Goal: Information Seeking & Learning: Find specific page/section

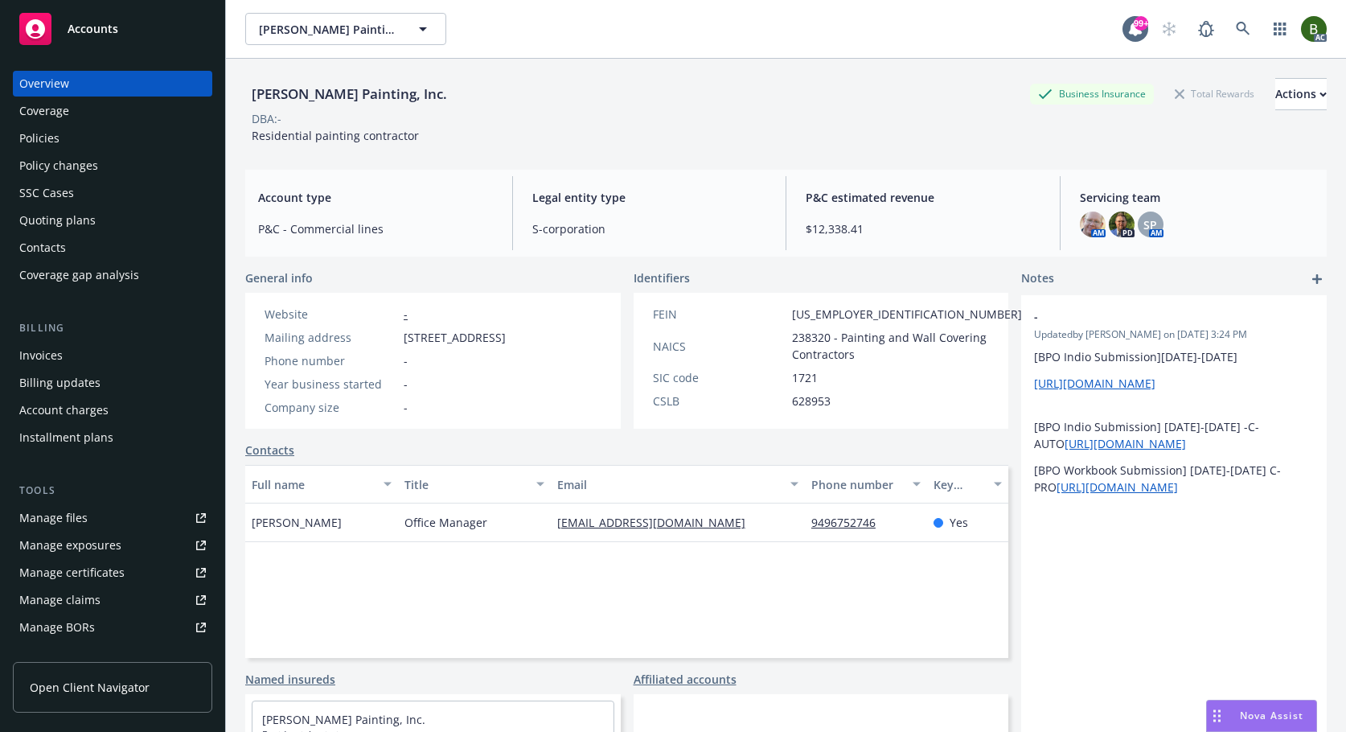
click at [76, 518] on div "Manage files" at bounding box center [53, 518] width 68 height 26
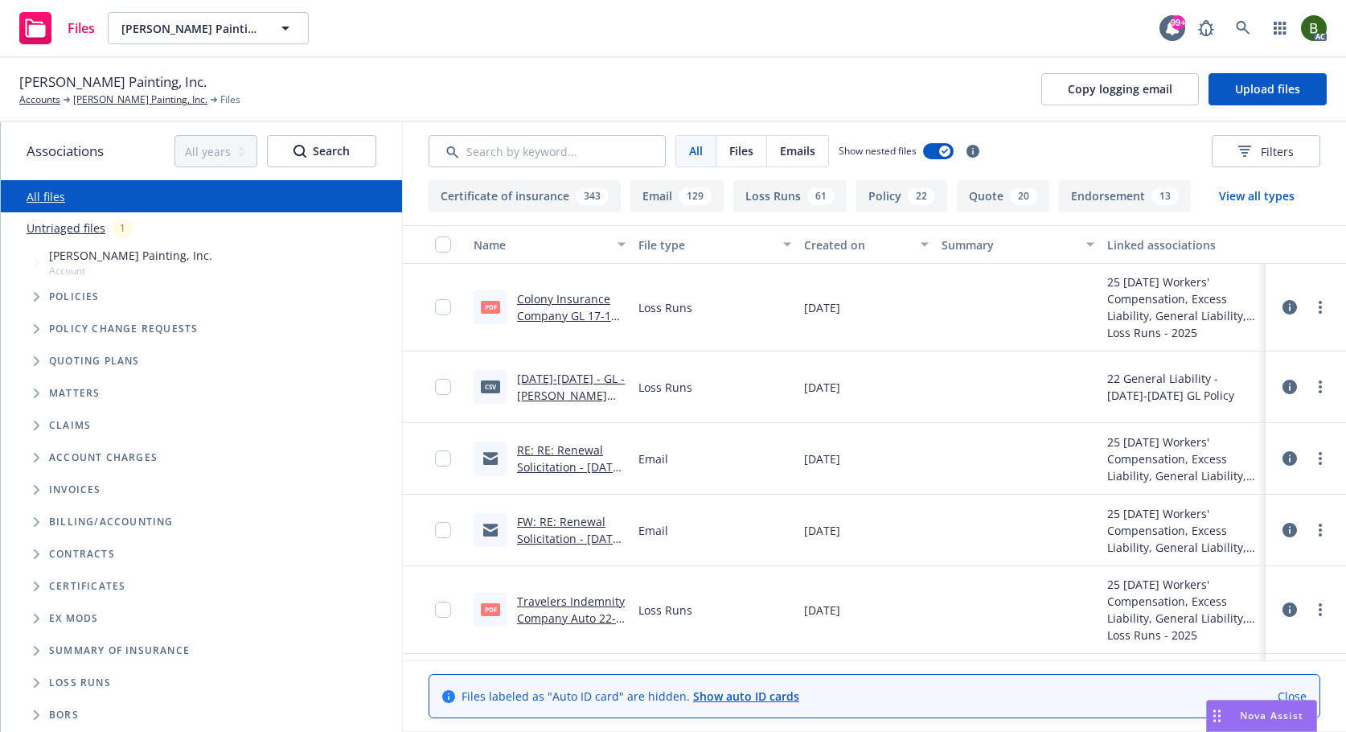
click at [1283, 302] on icon at bounding box center [1290, 307] width 14 height 14
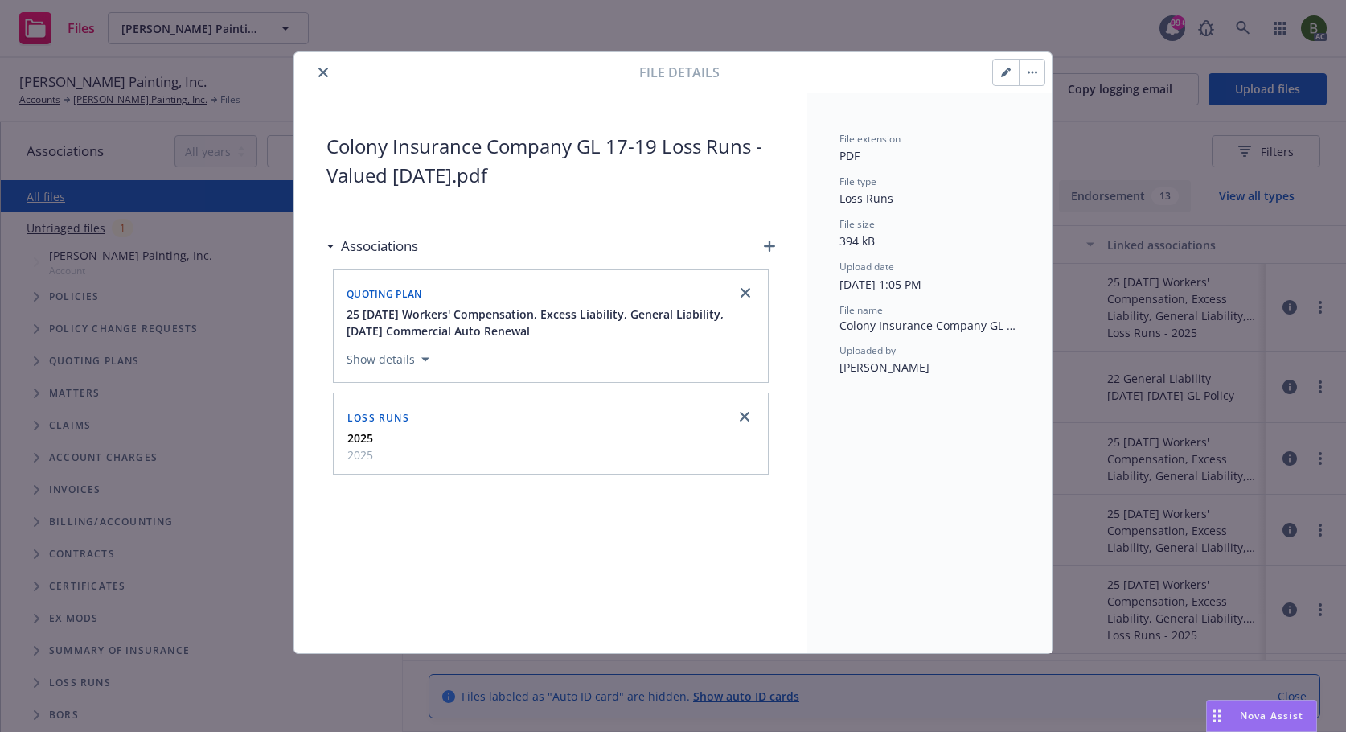
click at [317, 70] on button "close" at bounding box center [323, 72] width 19 height 19
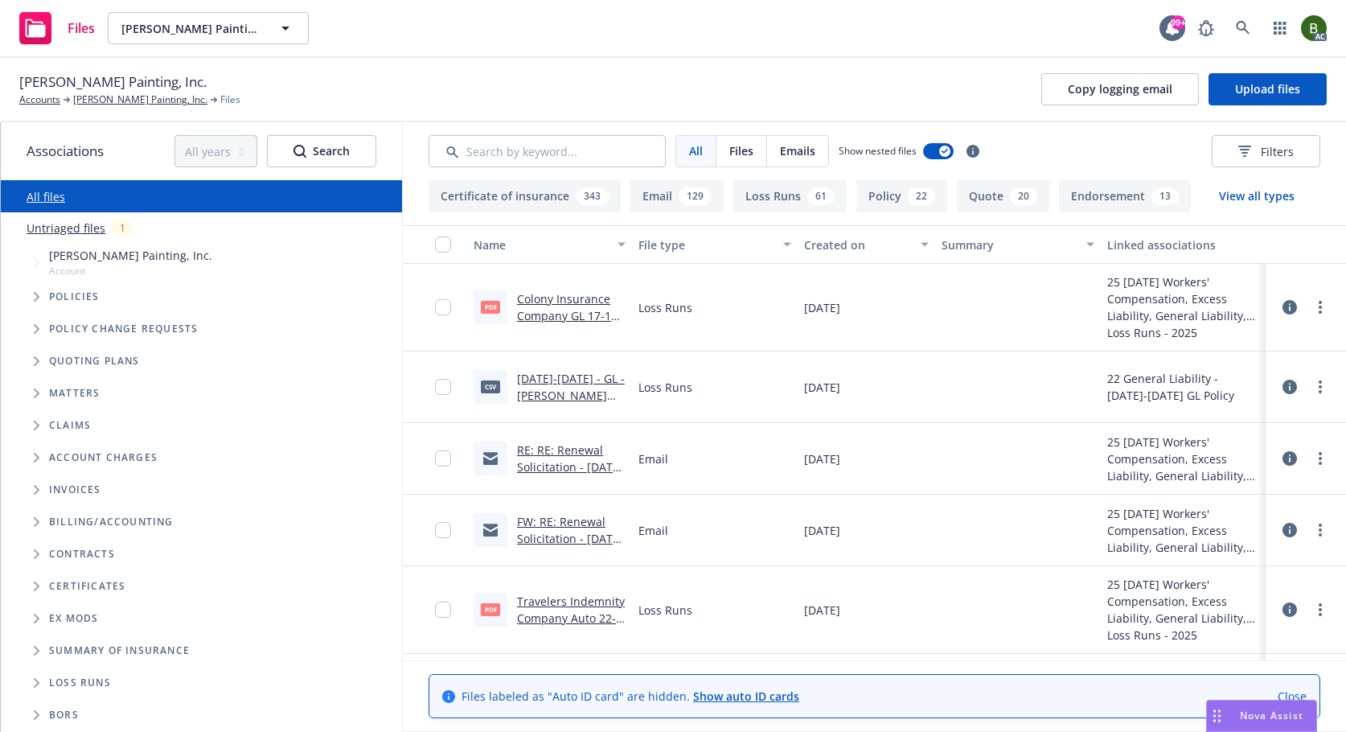
click at [573, 380] on link "2022-2023 - GL - Dennis Shaffer Painting, Inc. - 07-08-2025.csv" at bounding box center [571, 404] width 108 height 66
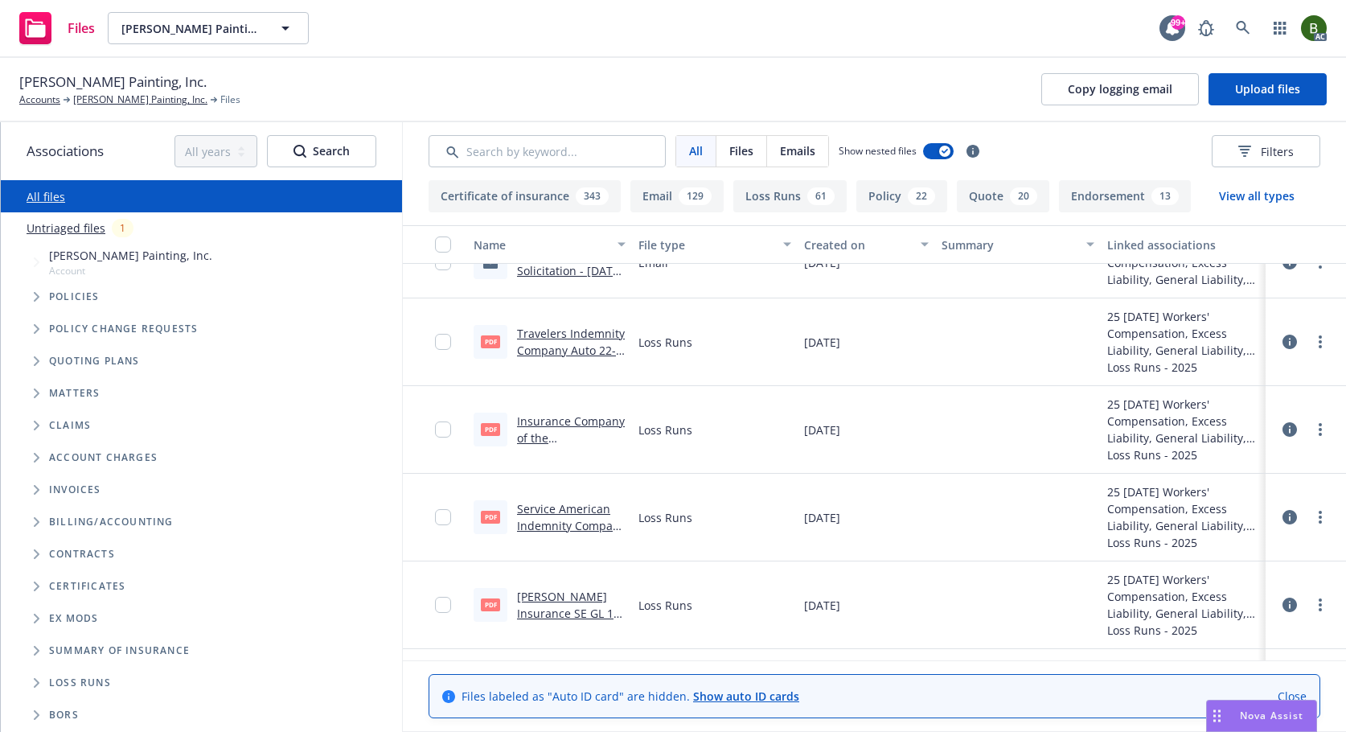
scroll to position [322, 0]
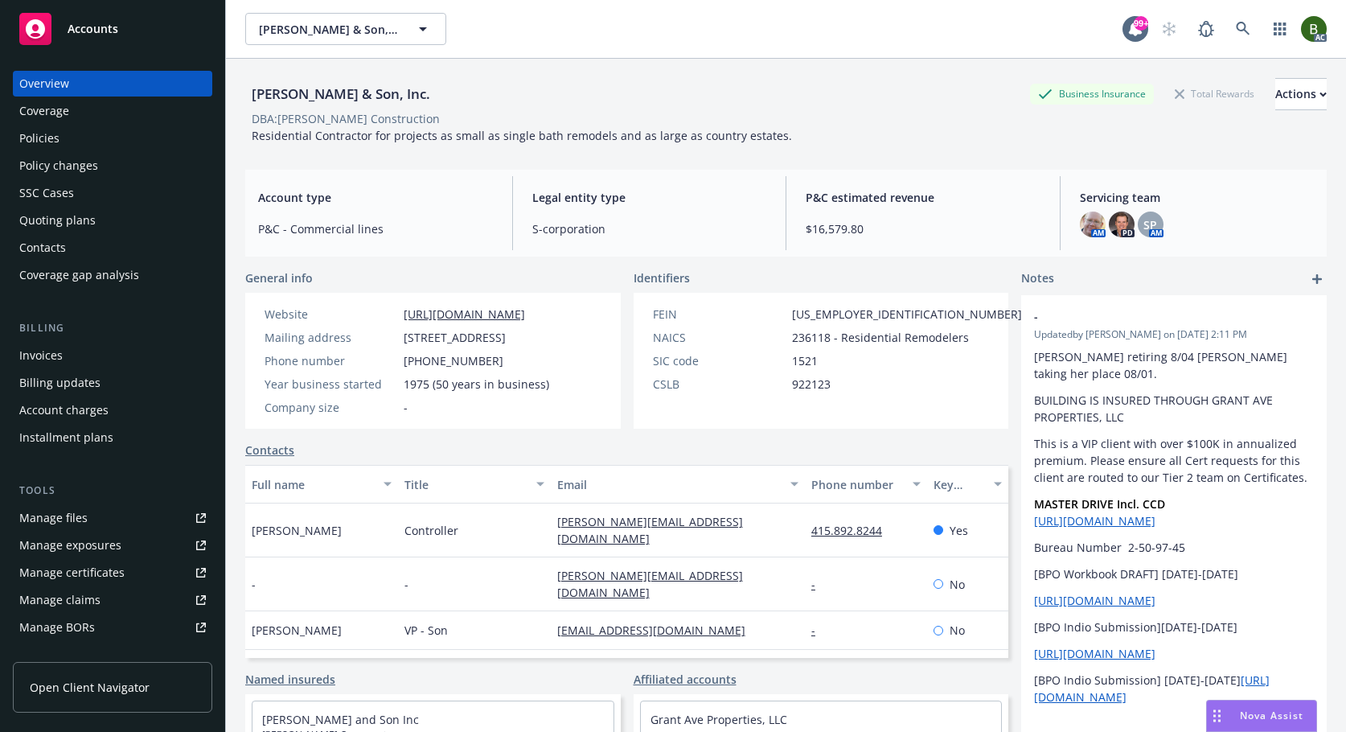
click at [80, 132] on div "Policies" at bounding box center [112, 138] width 187 height 26
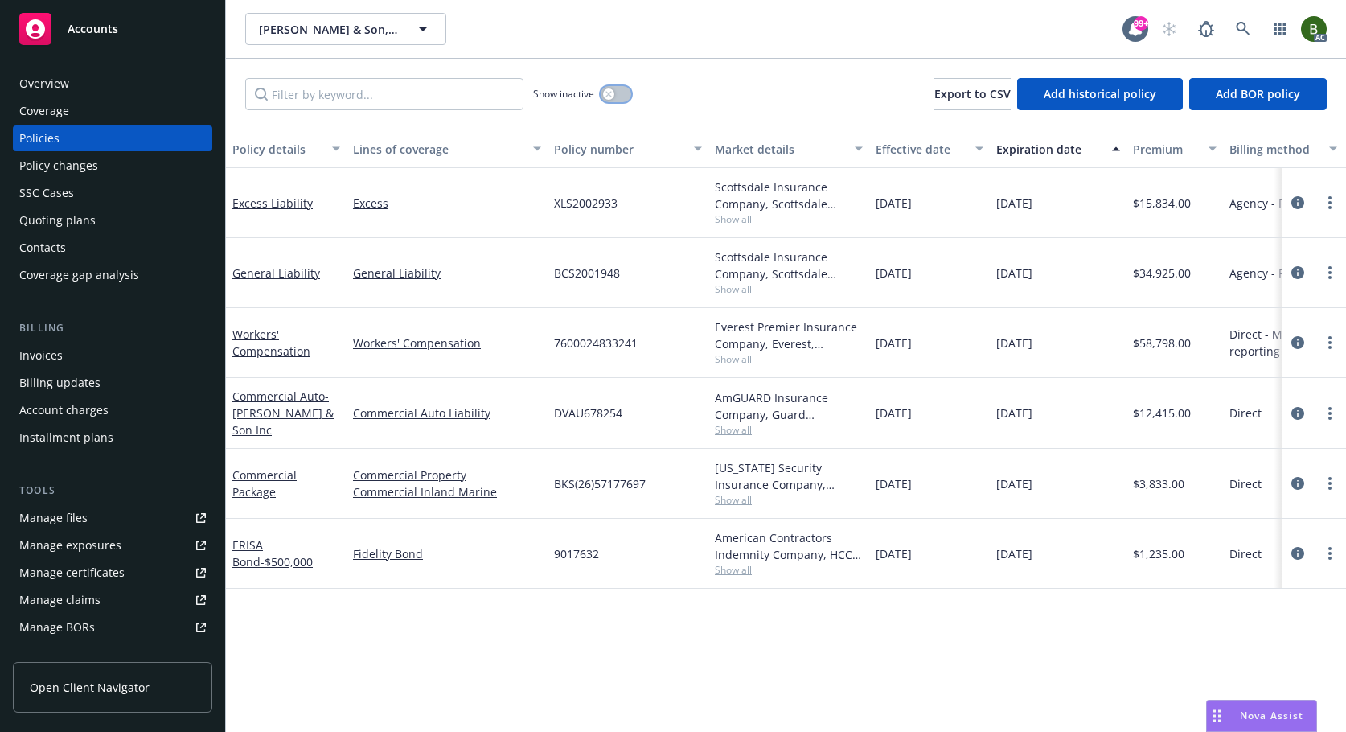
click at [613, 100] on button "button" at bounding box center [616, 94] width 31 height 16
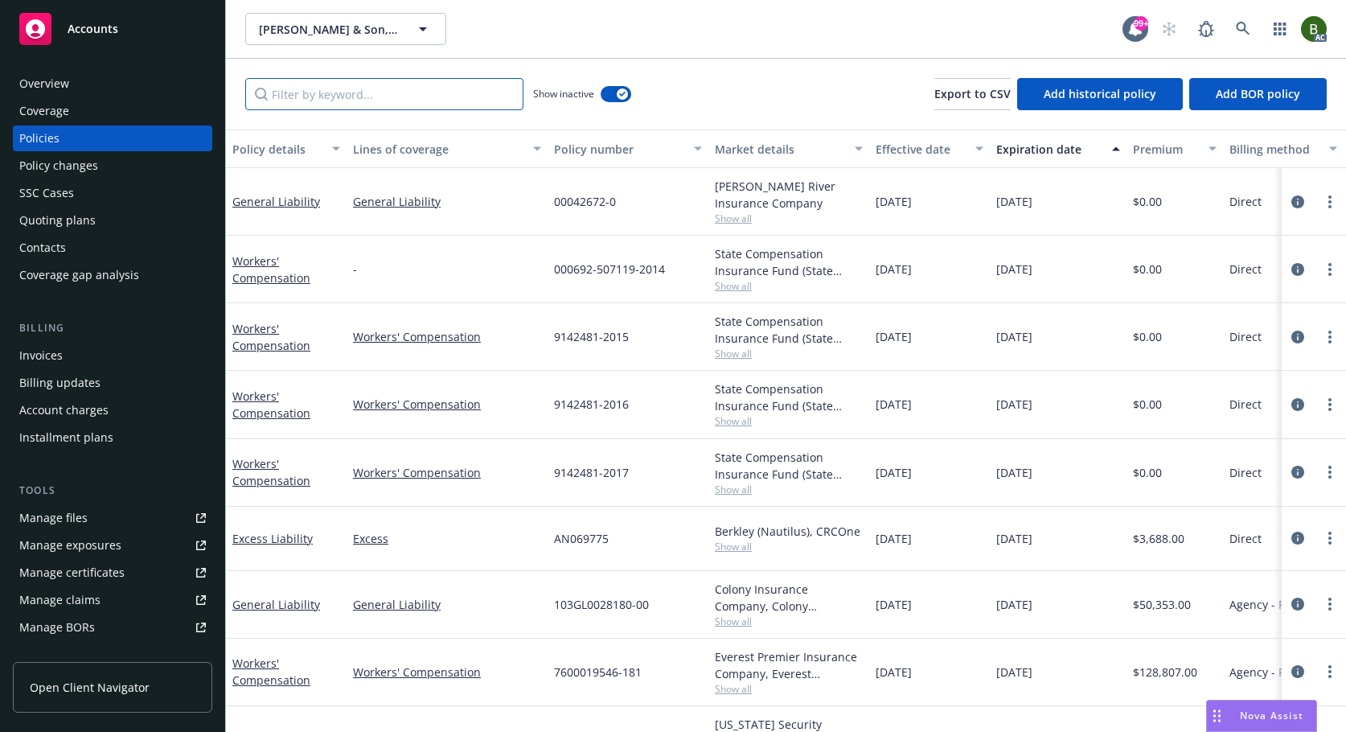
click at [480, 96] on input "Filter by keyword..." at bounding box center [384, 94] width 278 height 32
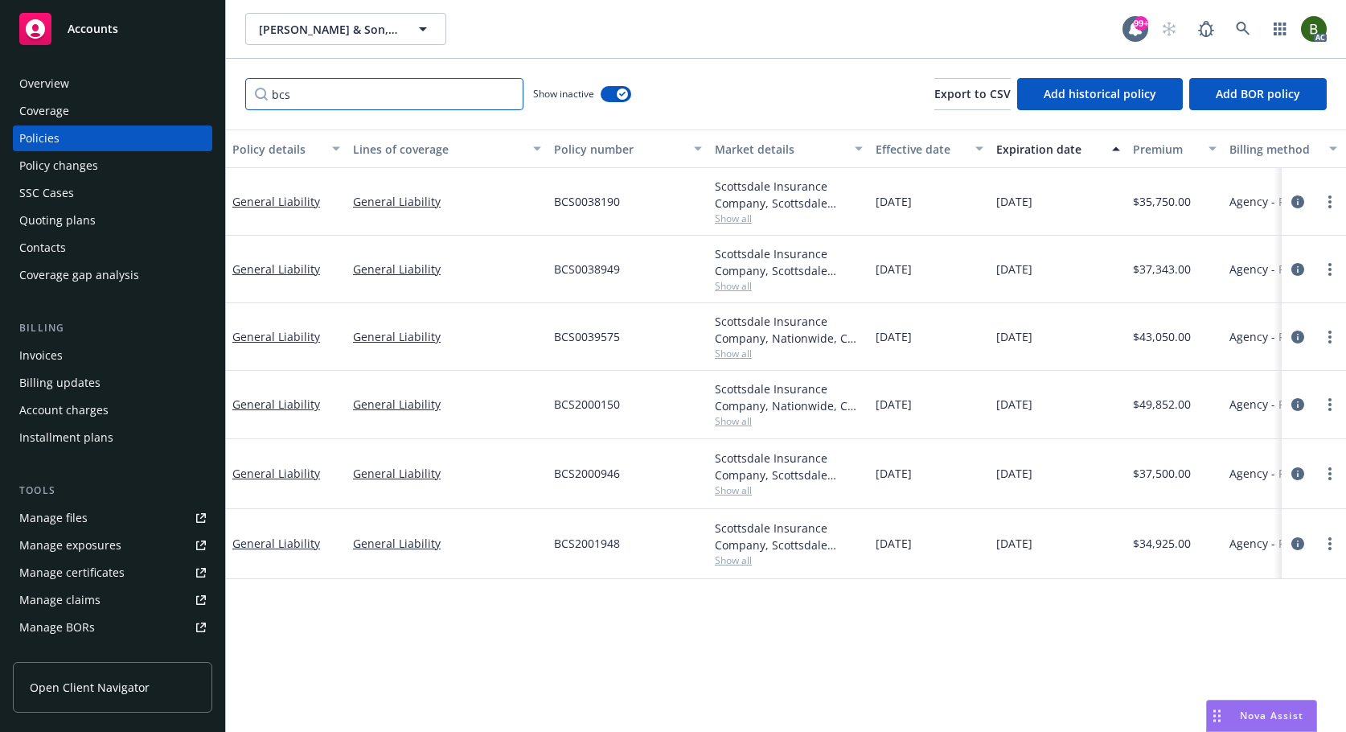
type input "bcs"
click at [1300, 199] on icon "circleInformation" at bounding box center [1298, 201] width 13 height 13
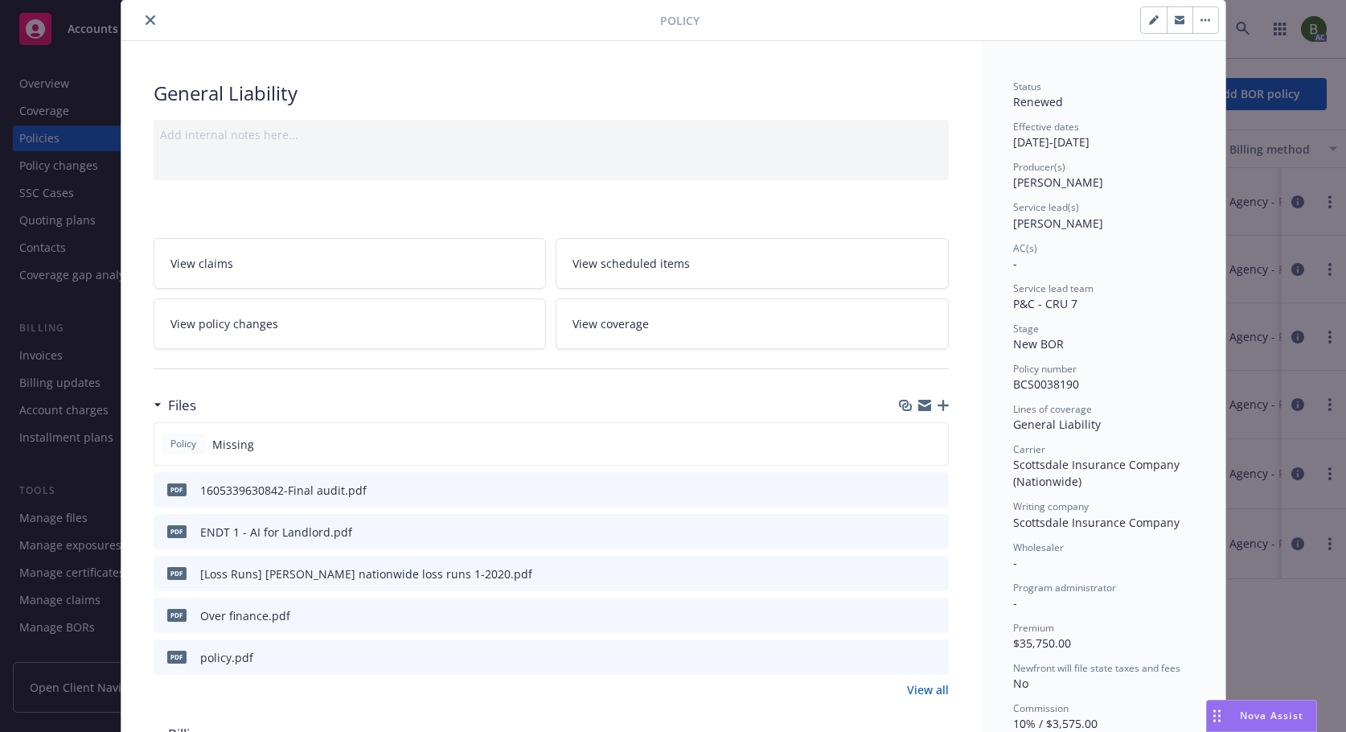
scroll to position [80, 0]
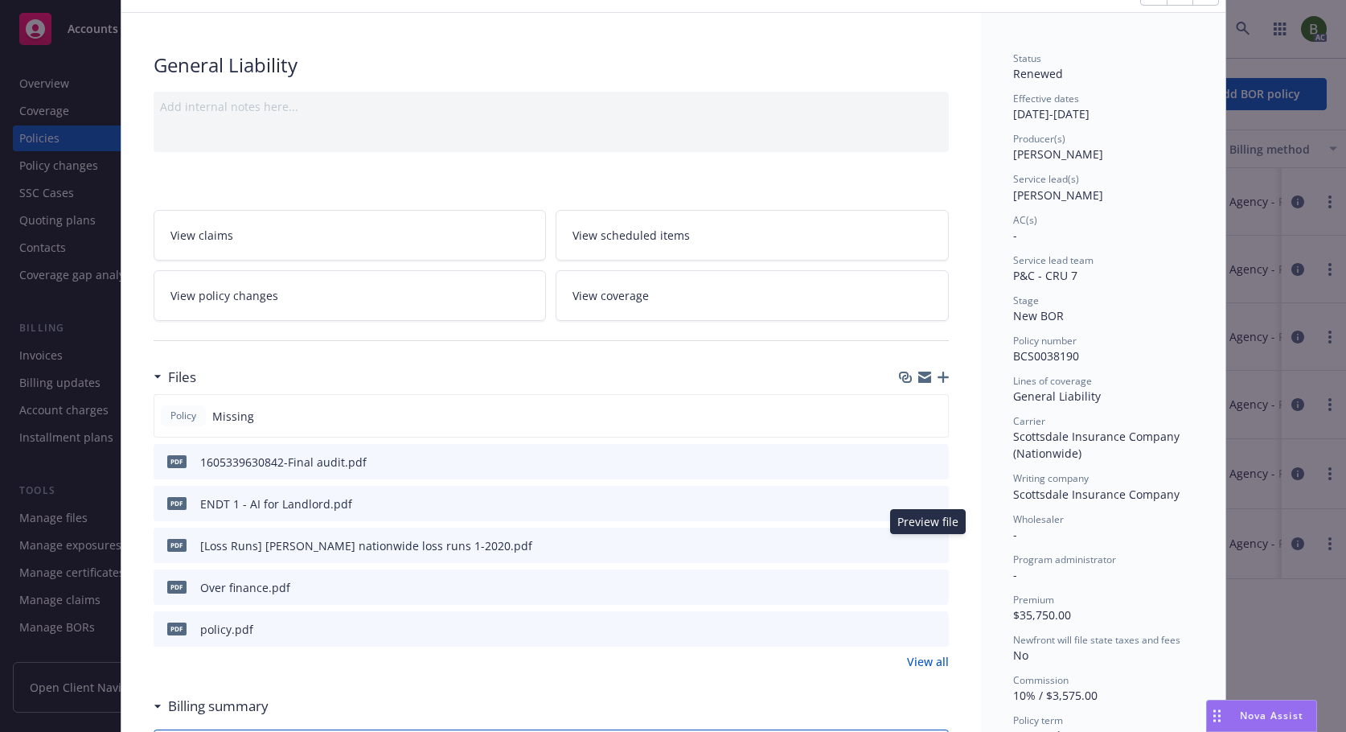
click at [933, 546] on icon "preview file" at bounding box center [933, 544] width 14 height 11
click at [927, 659] on link "View all" at bounding box center [928, 661] width 42 height 17
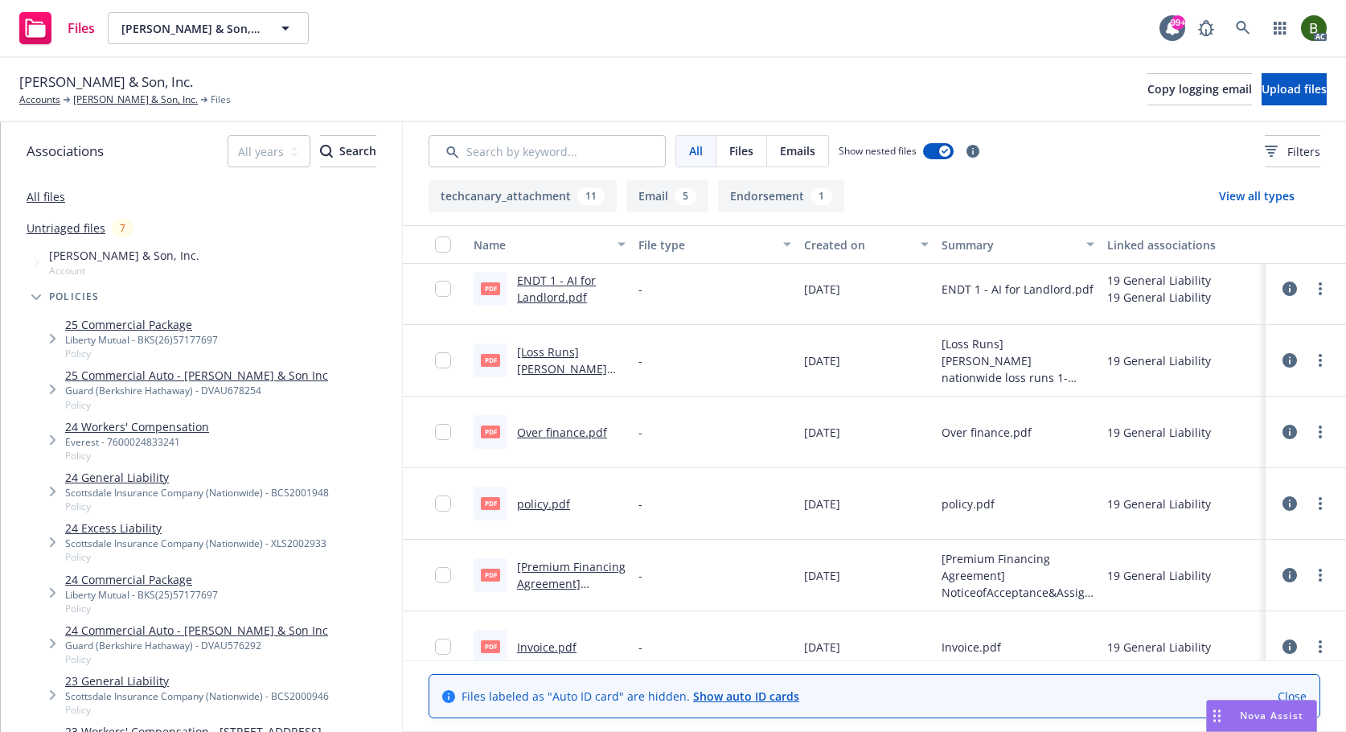
scroll to position [161, 0]
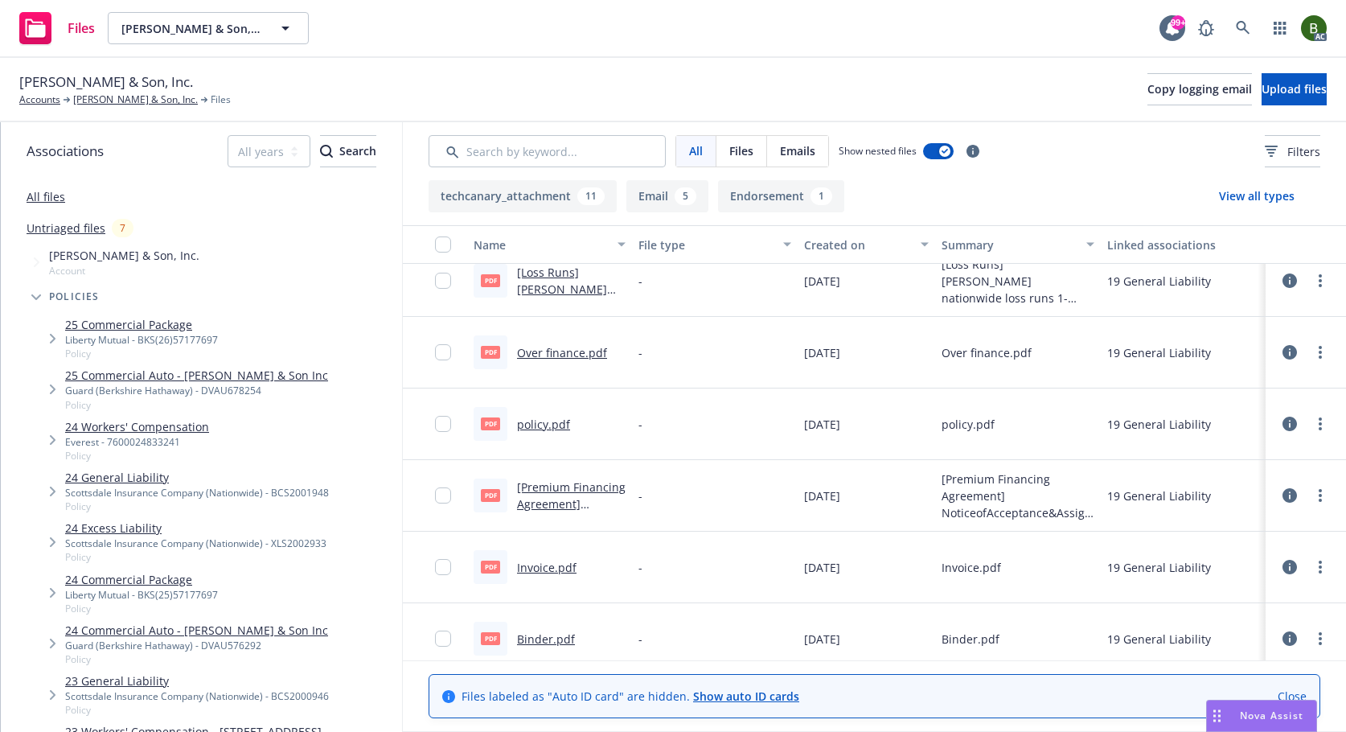
click at [554, 569] on link "Invoice.pdf" at bounding box center [547, 567] width 60 height 15
click at [109, 99] on link "[PERSON_NAME] & Son, Inc." at bounding box center [135, 99] width 125 height 14
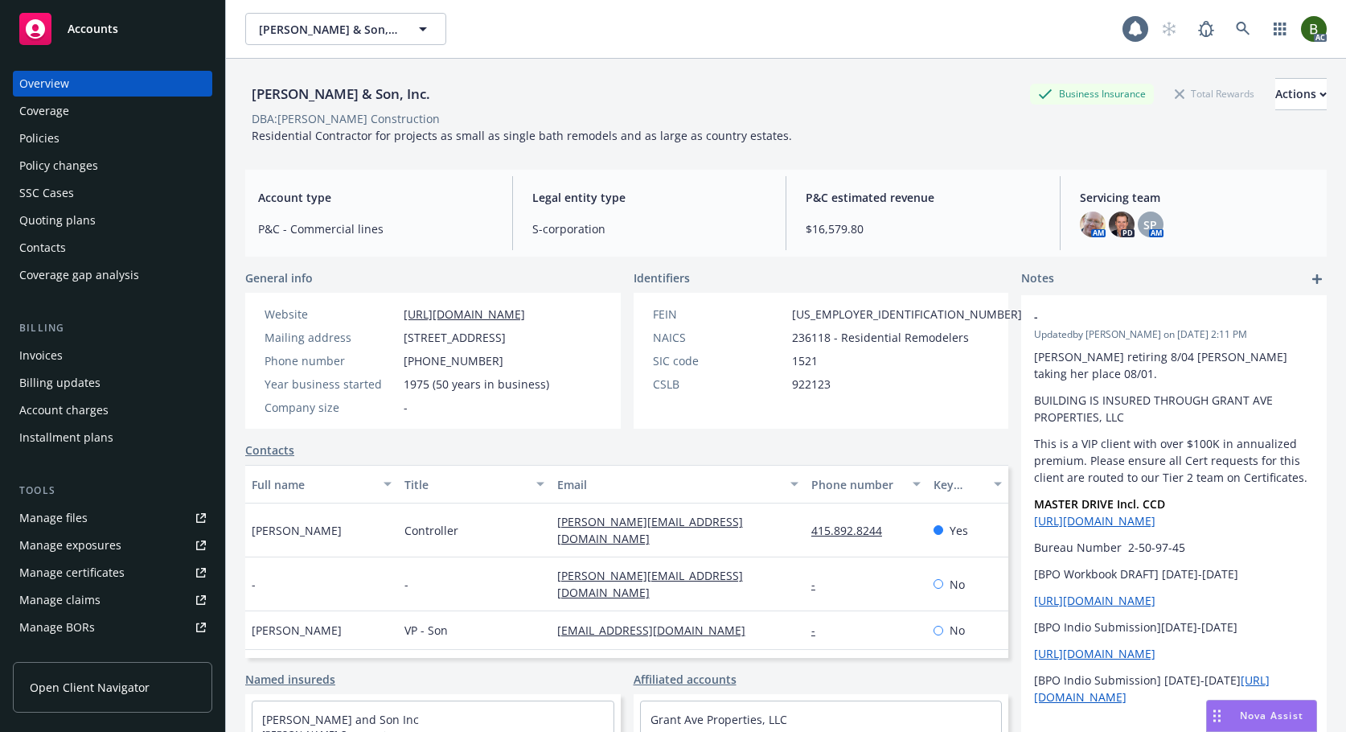
click at [69, 143] on div "Policies" at bounding box center [112, 138] width 187 height 26
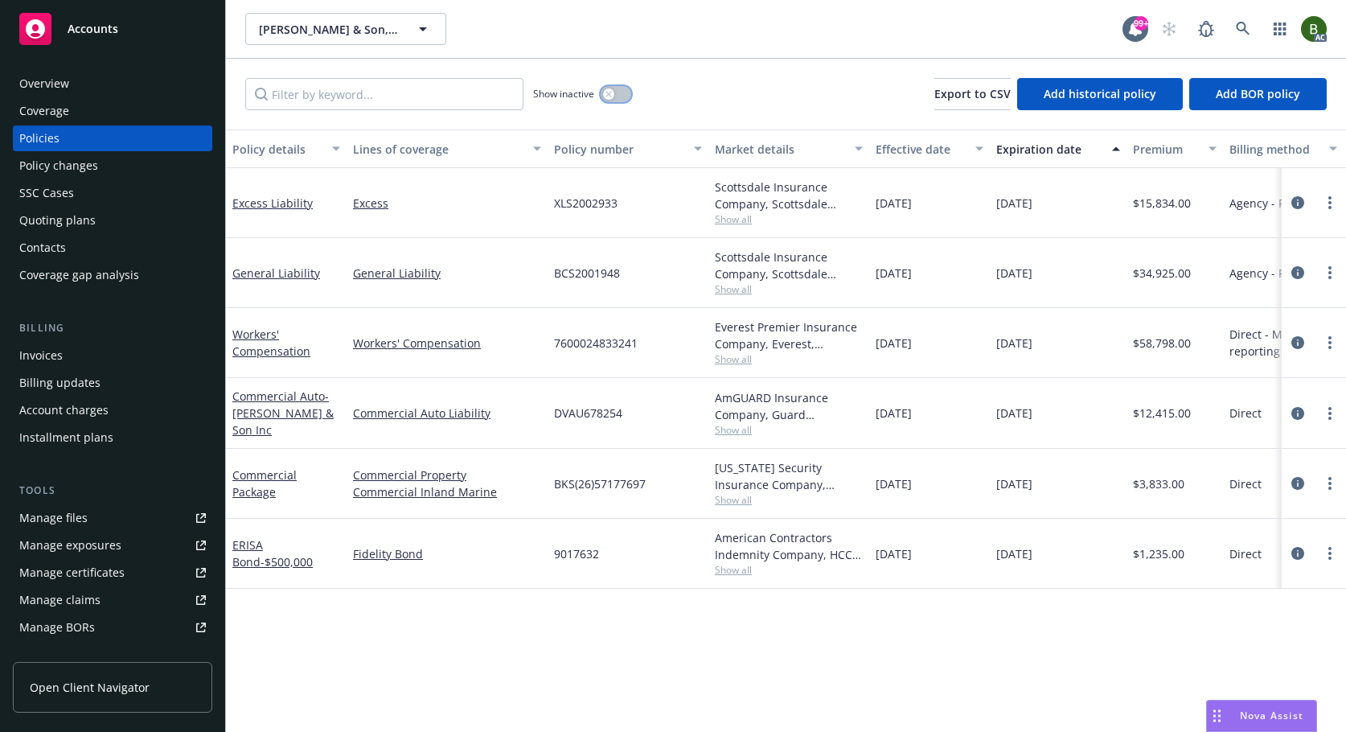
drag, startPoint x: 620, startPoint y: 94, endPoint x: 547, endPoint y: 101, distance: 73.5
click at [618, 94] on button "button" at bounding box center [616, 94] width 31 height 16
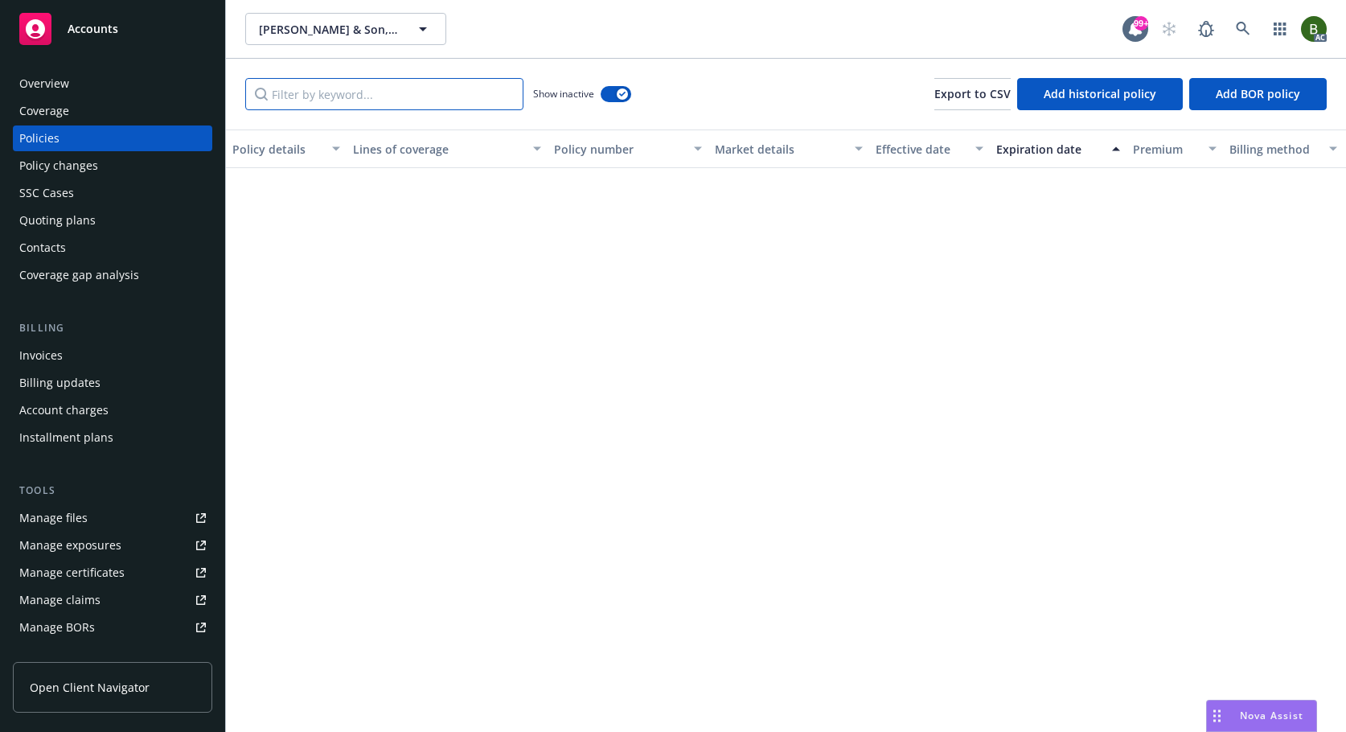
click at [465, 89] on input "Filter by keyword..." at bounding box center [384, 94] width 278 height 32
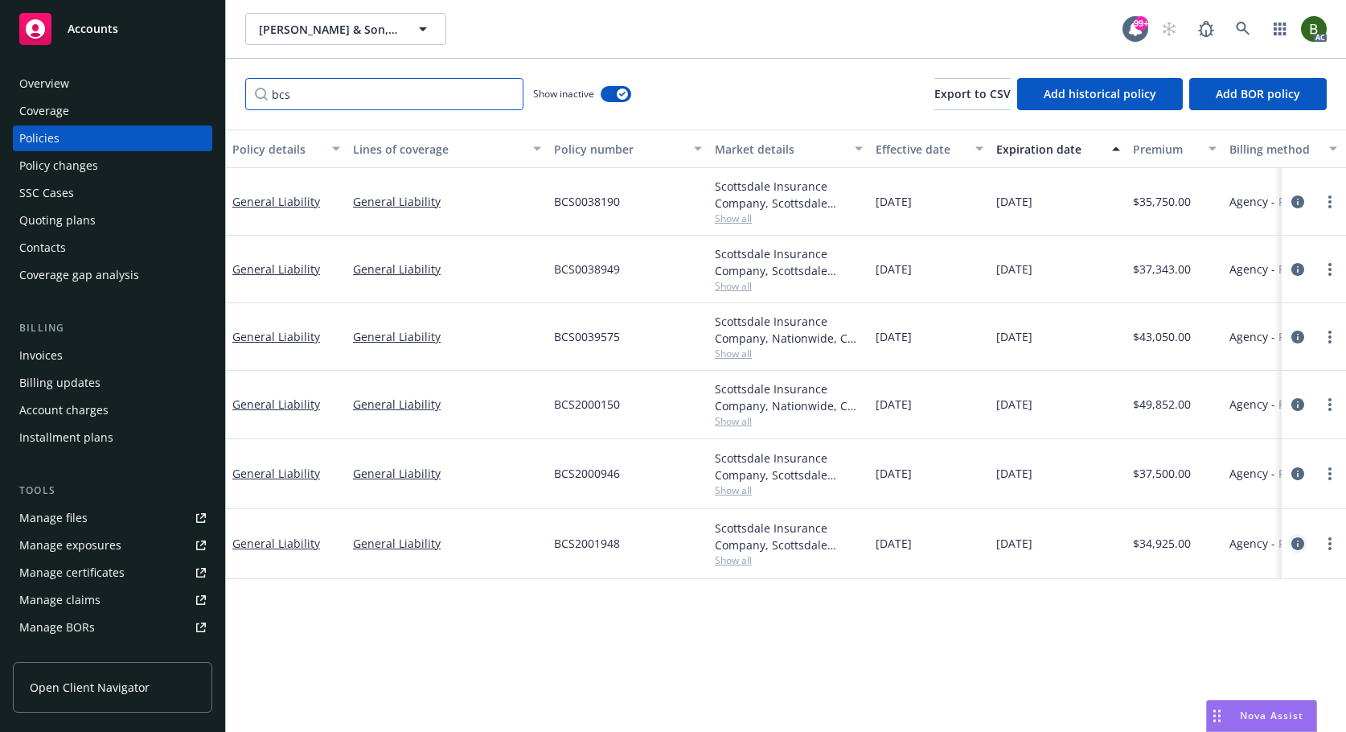
type input "bcs"
click at [1306, 546] on link "circleInformation" at bounding box center [1297, 543] width 19 height 19
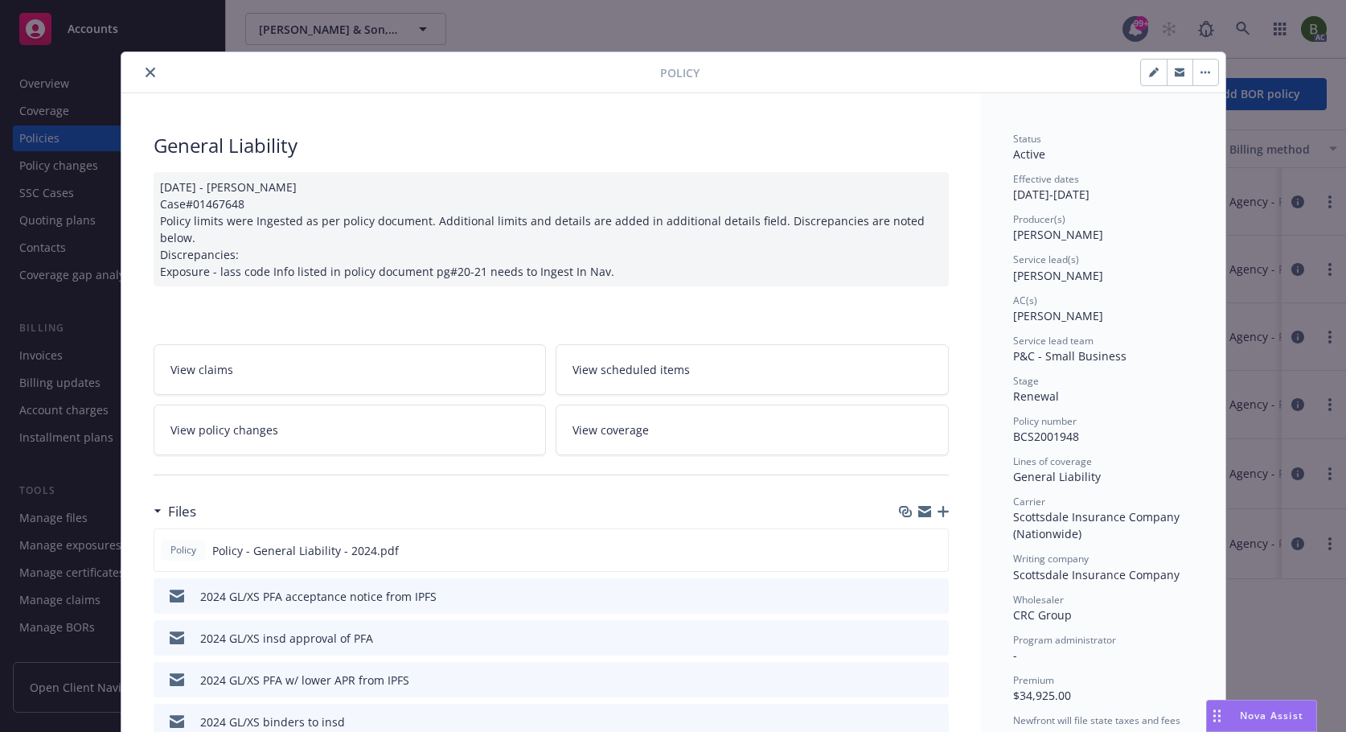
scroll to position [80, 0]
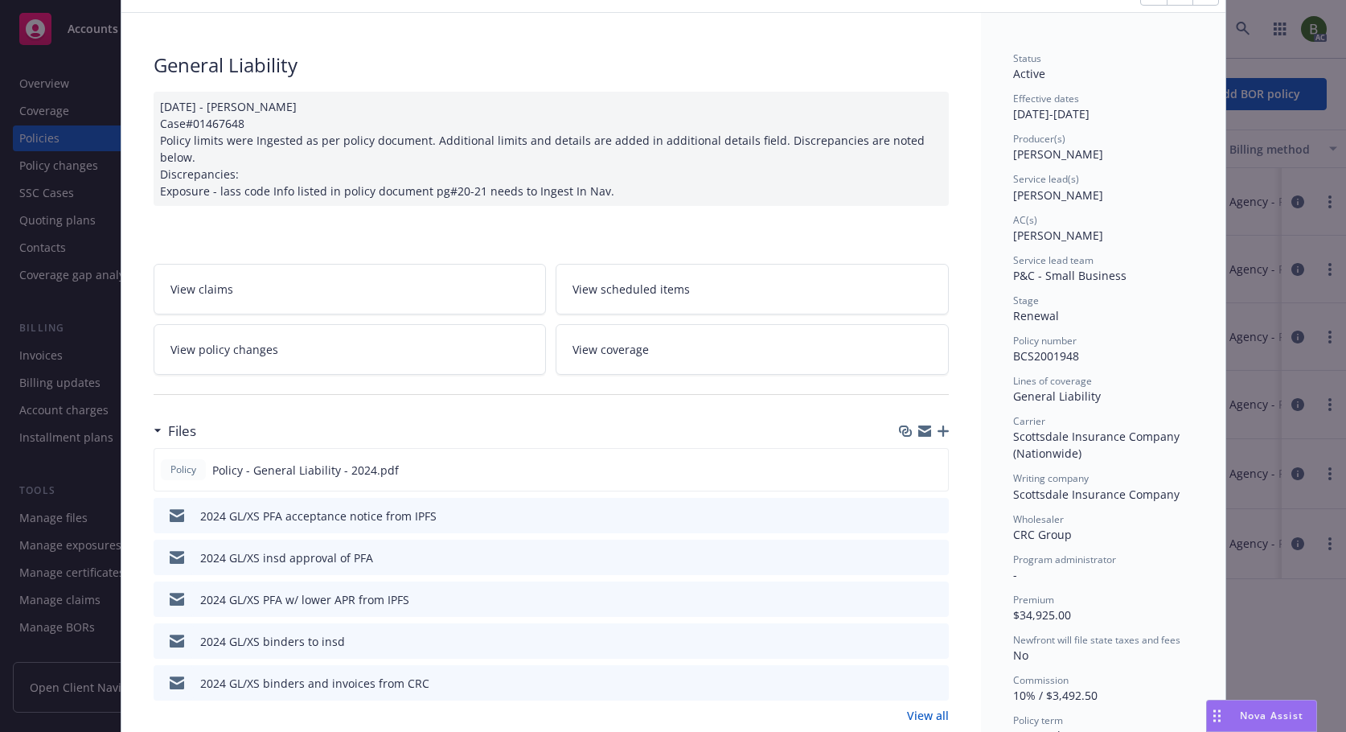
click at [929, 509] on icon "preview file" at bounding box center [933, 514] width 14 height 11
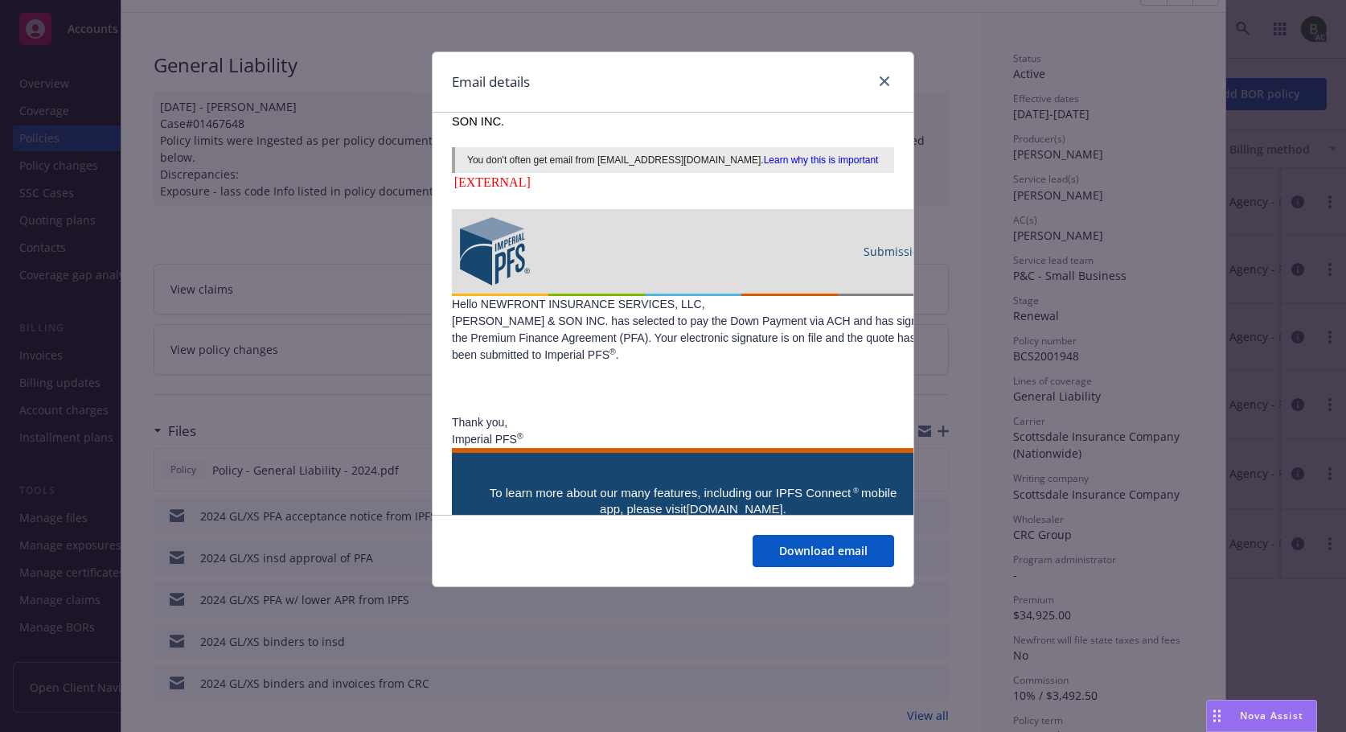
scroll to position [674, 0]
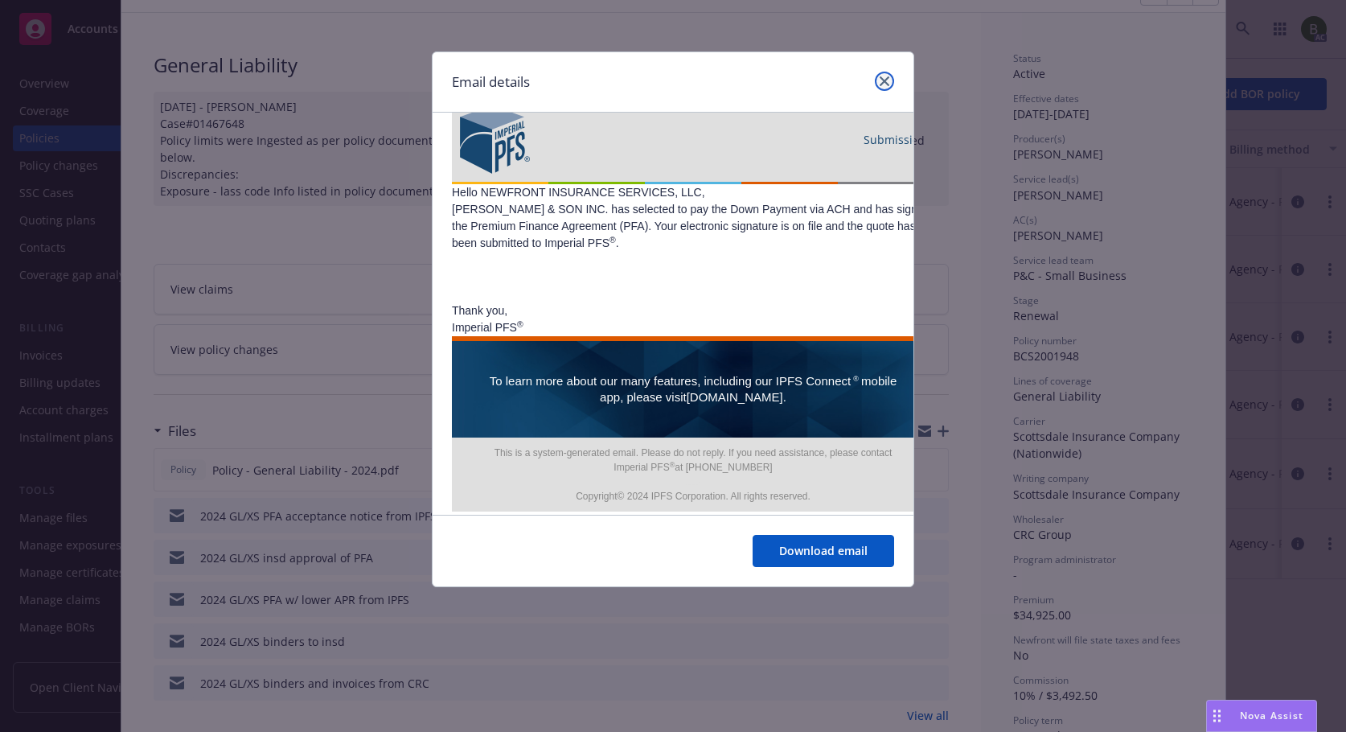
click at [885, 83] on icon "close" at bounding box center [885, 81] width 10 height 10
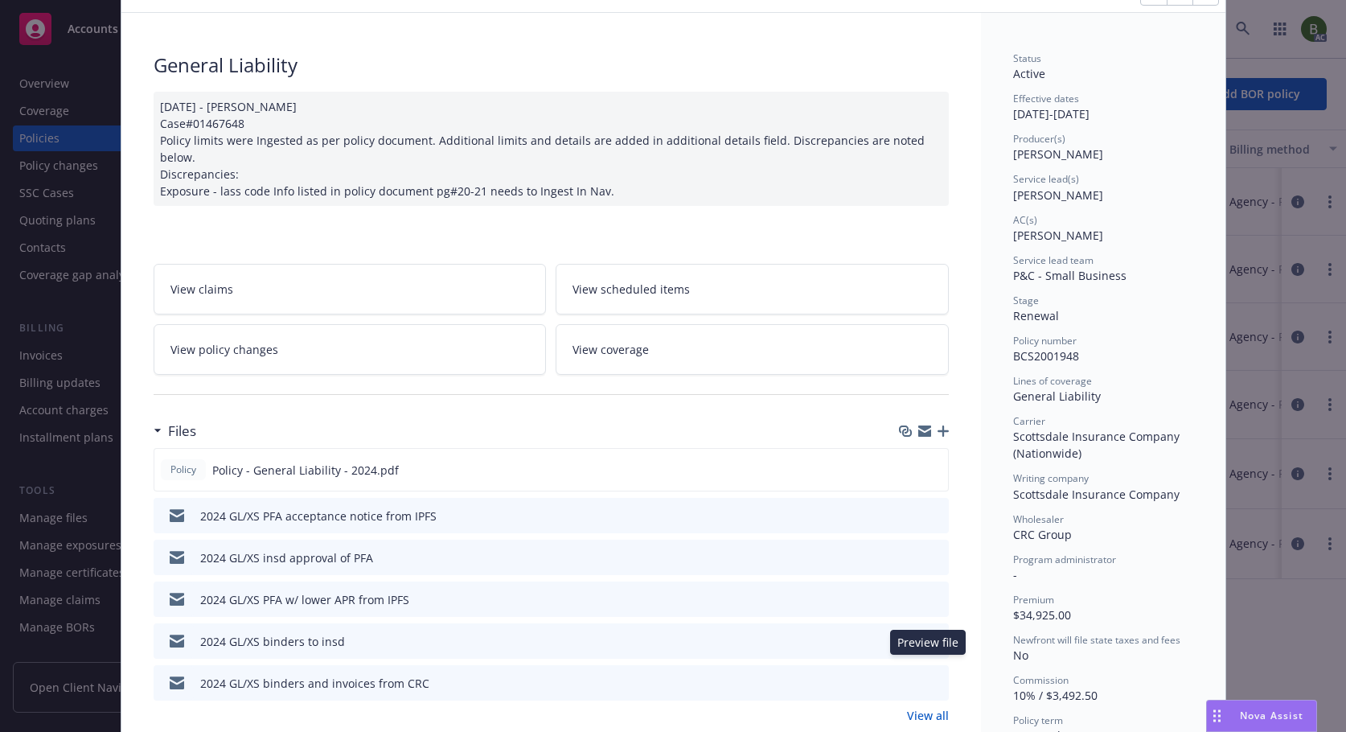
click at [930, 676] on icon "preview file" at bounding box center [933, 681] width 14 height 11
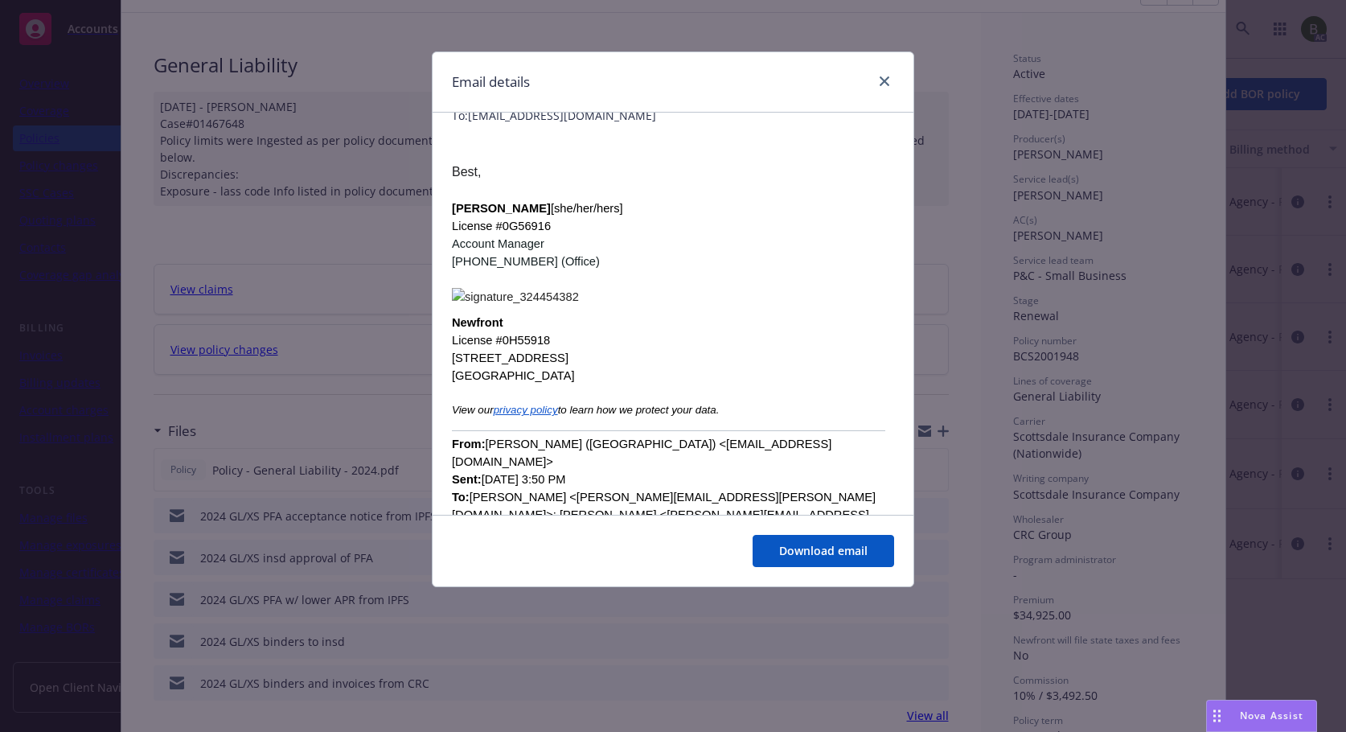
scroll to position [0, 0]
